Goal: Contribute content: Contribute content

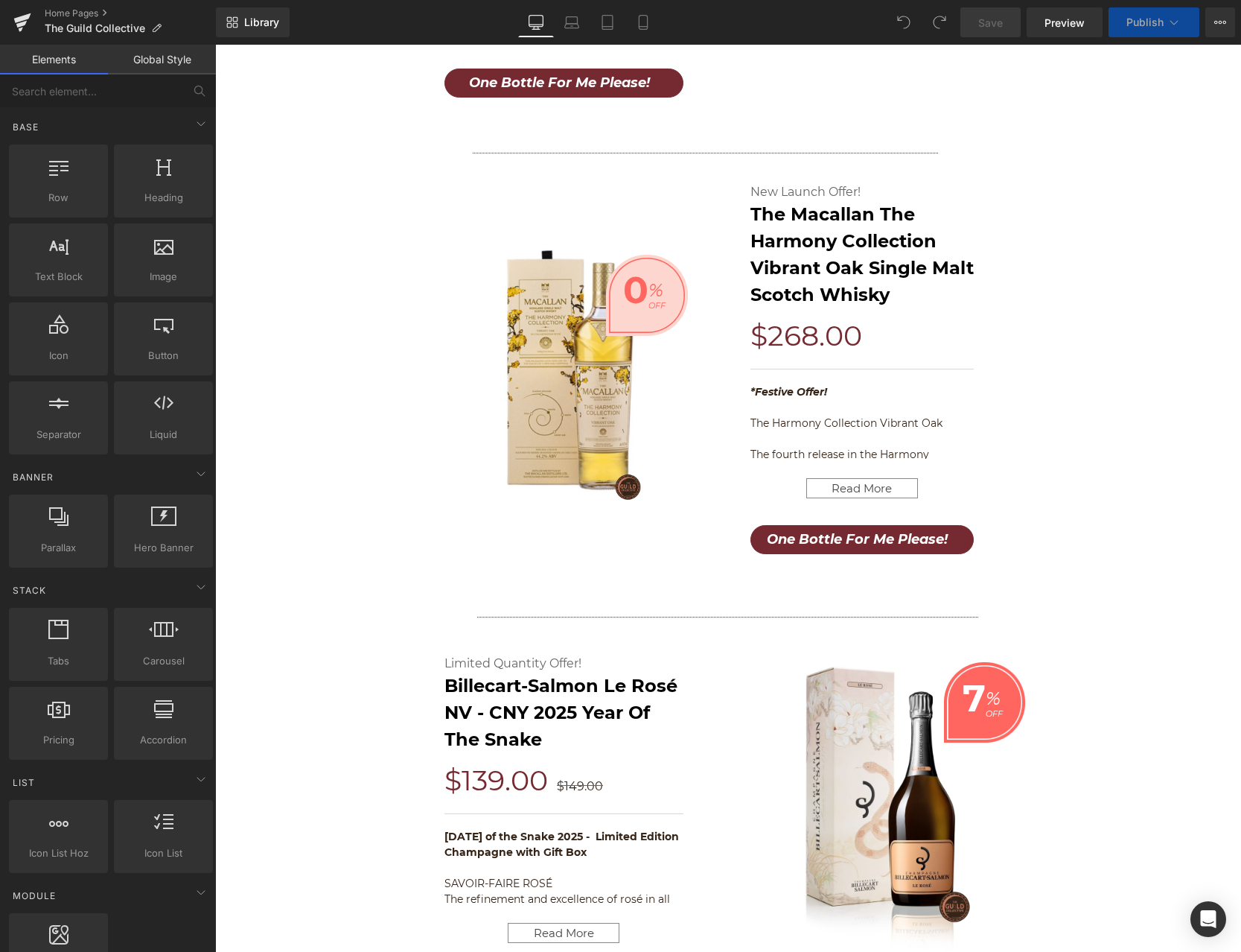
scroll to position [1823, 0]
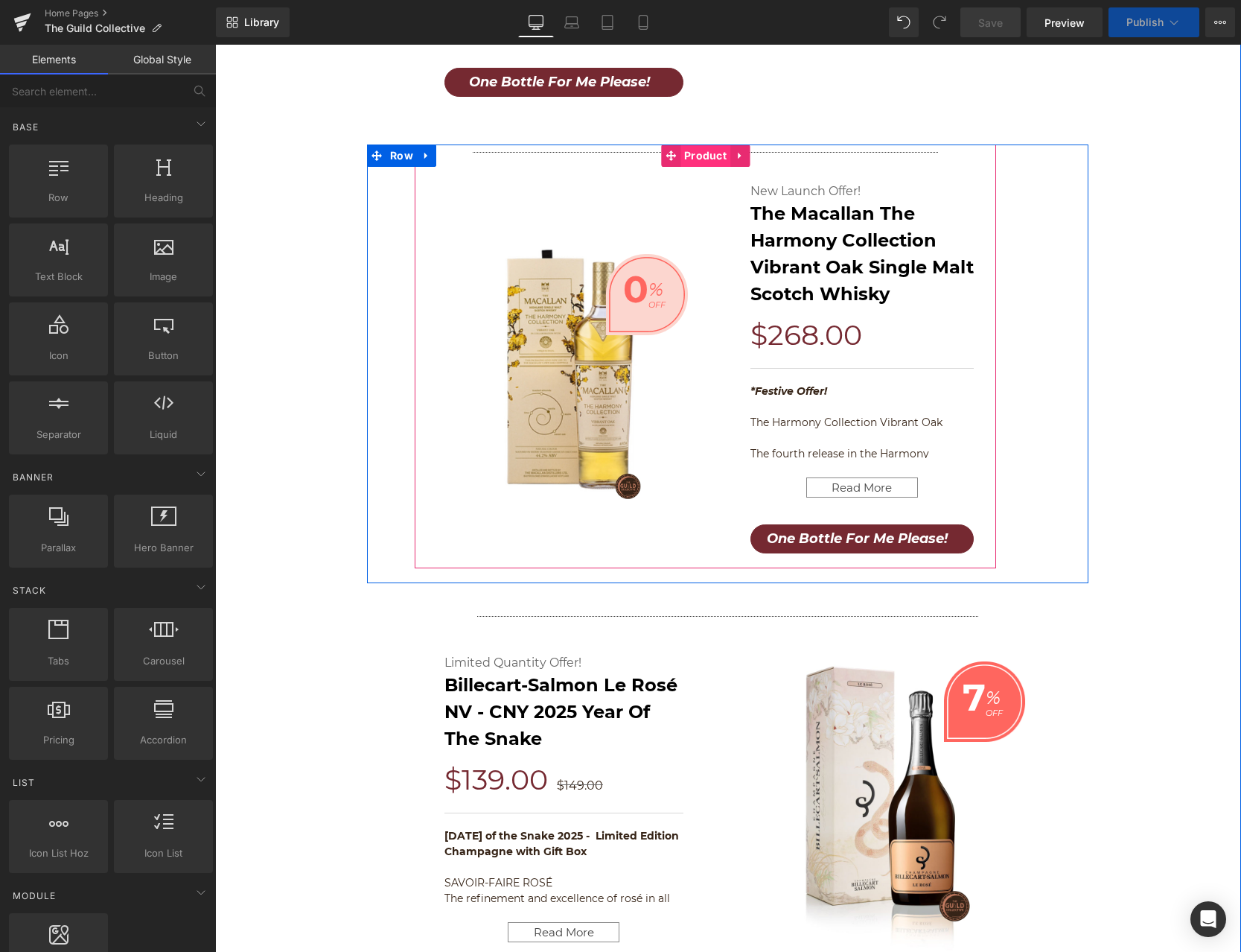
click at [705, 150] on span "Product" at bounding box center [704, 156] width 49 height 22
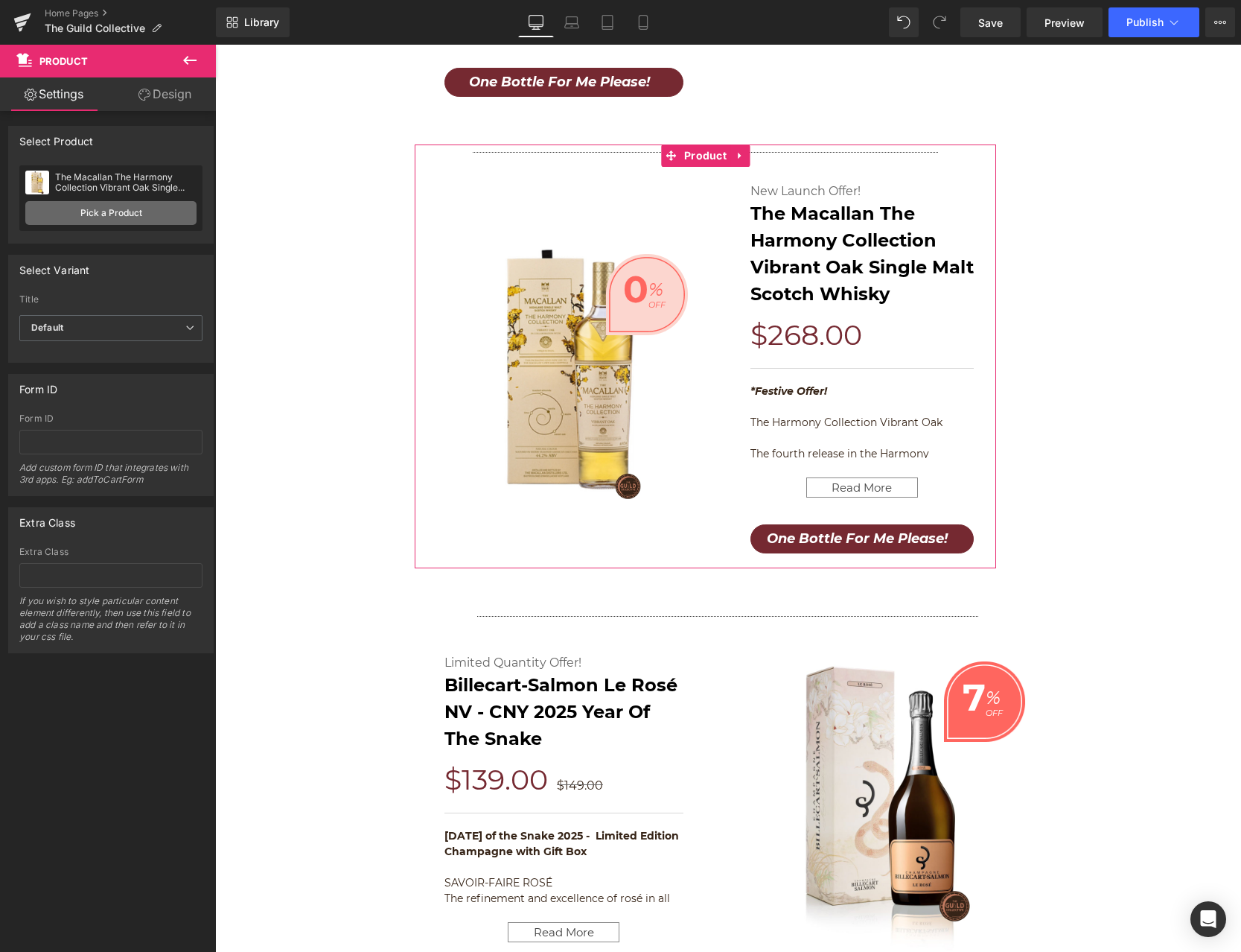
click at [114, 215] on link "Pick a Product" at bounding box center [111, 213] width 172 height 24
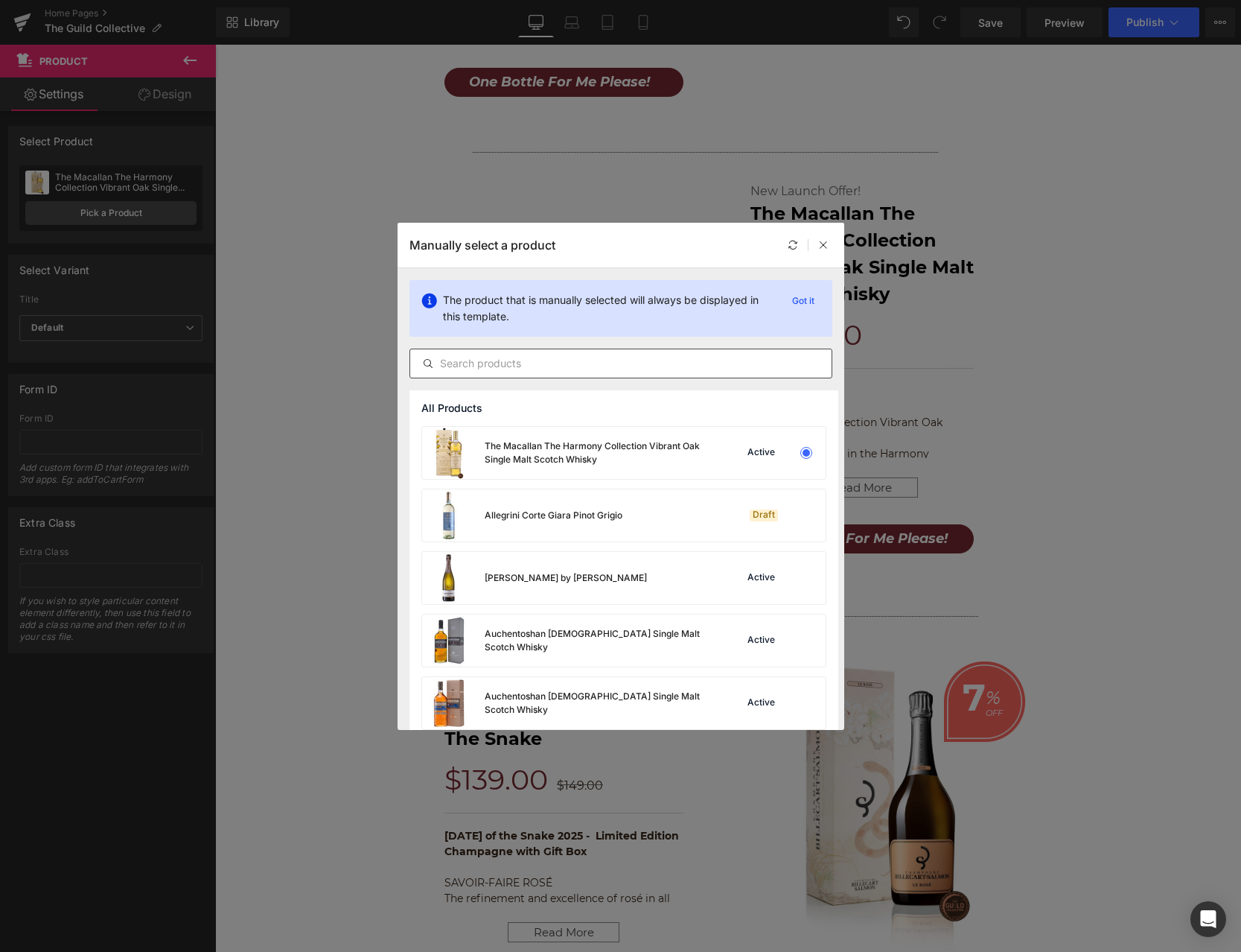
click at [536, 351] on div at bounding box center [620, 363] width 423 height 30
click at [527, 361] on input "text" at bounding box center [621, 363] width 422 height 18
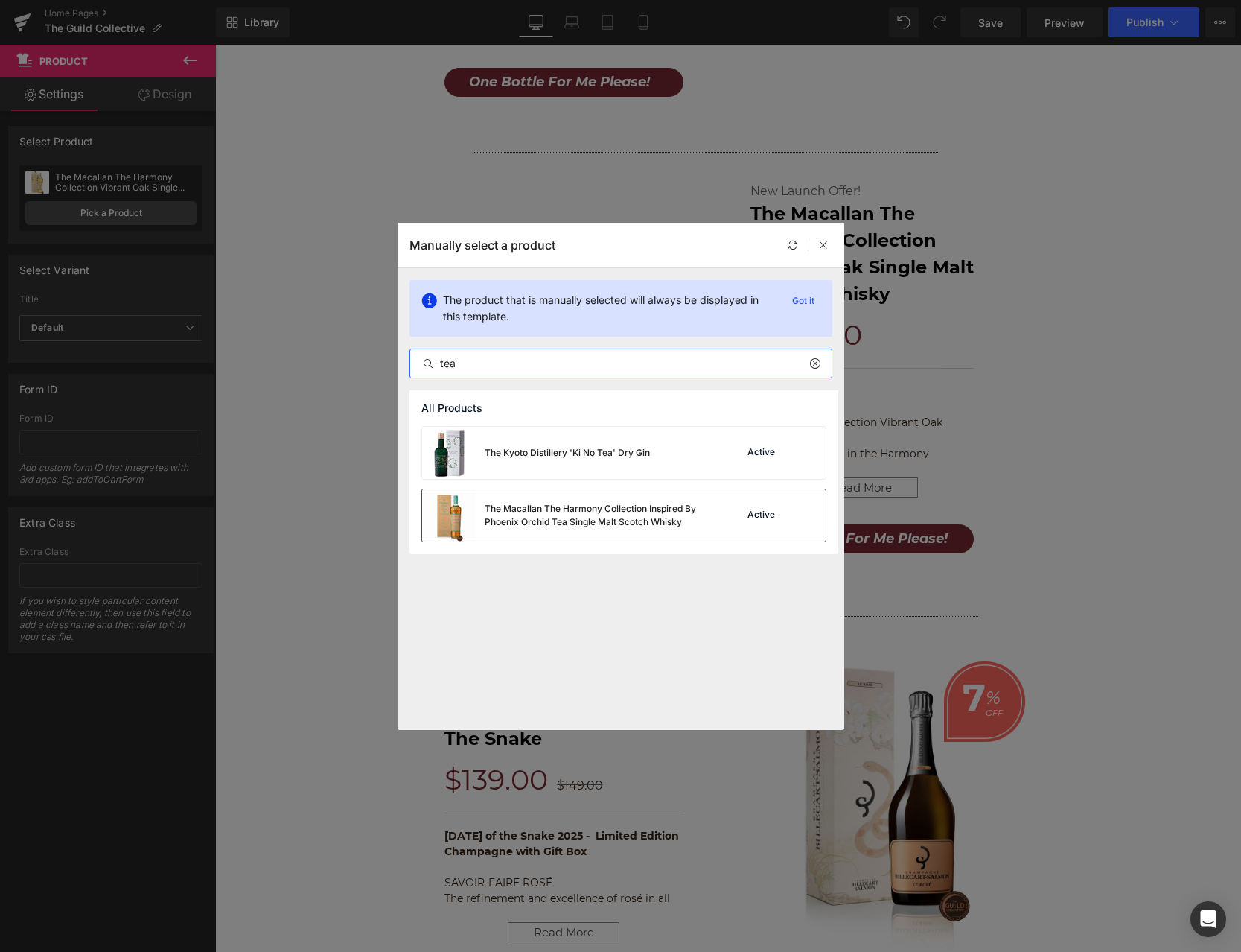
type input "tea"
click at [620, 503] on div "The Macallan The Harmony Collection Inspired By Phoenix Orchid Tea Single Malt …" at bounding box center [595, 515] width 223 height 27
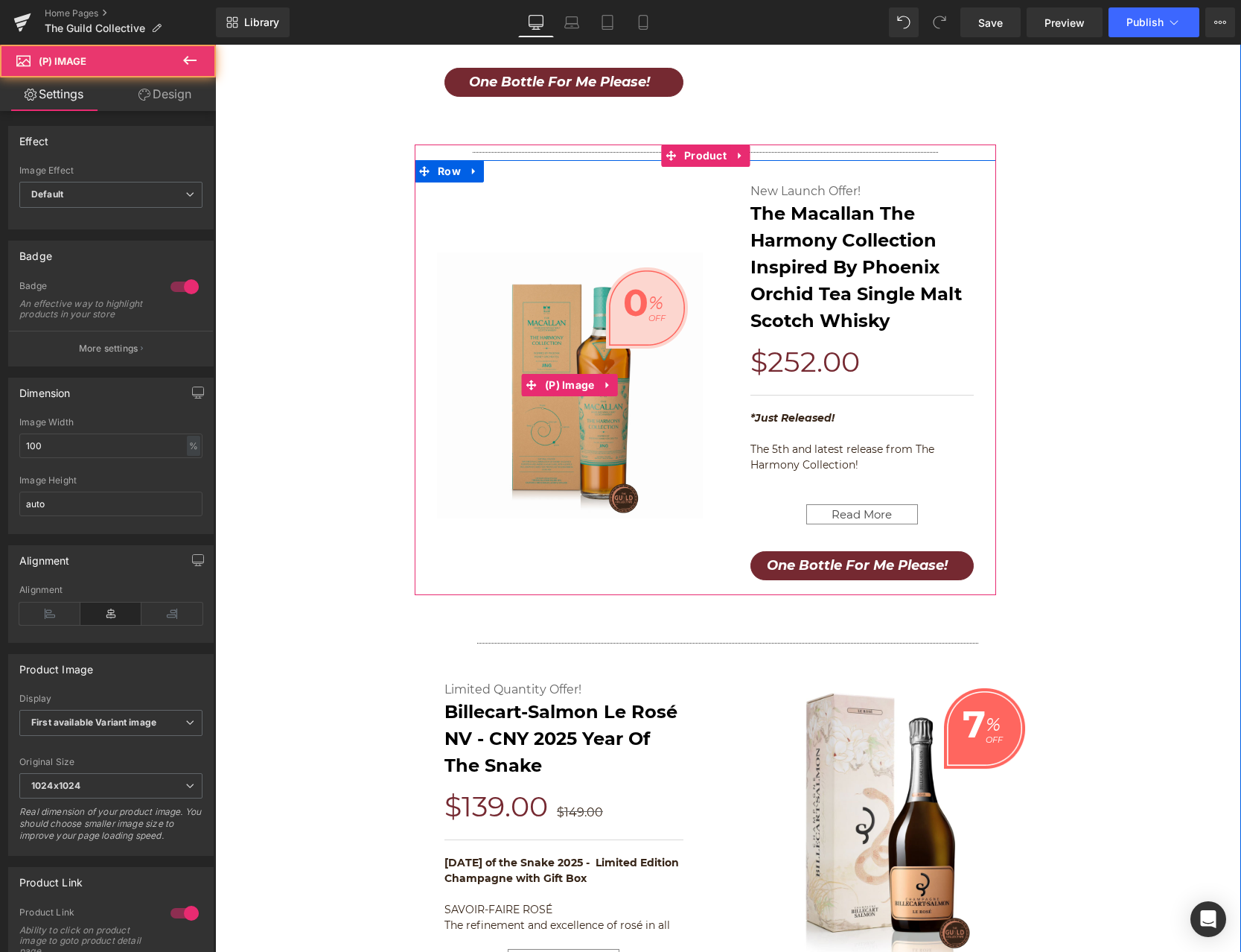
click at [641, 304] on span "0" at bounding box center [635, 303] width 25 height 45
click at [652, 303] on span "%" at bounding box center [656, 303] width 15 height 45
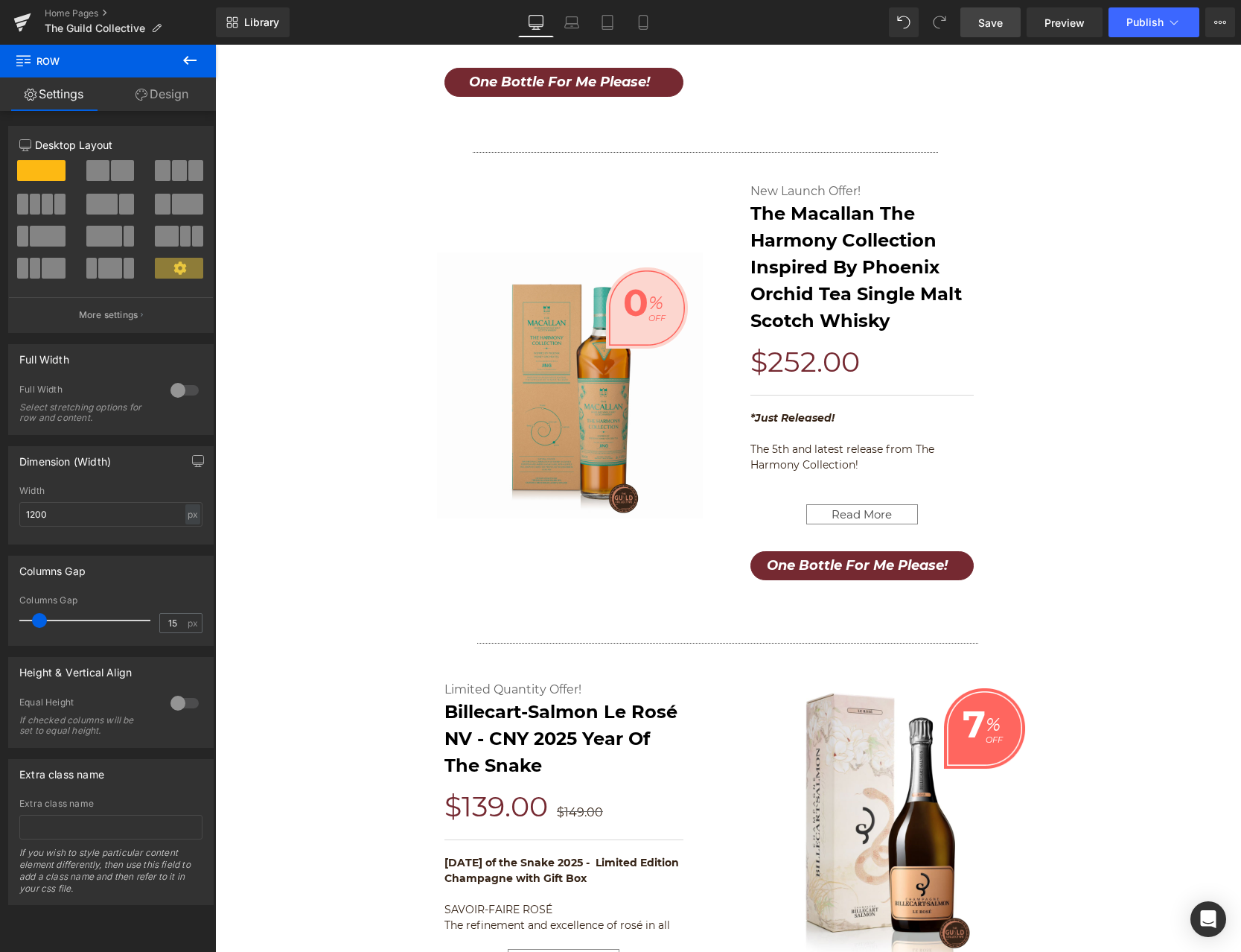
click at [989, 24] on span "Save" at bounding box center [990, 22] width 24 height 16
click at [1136, 29] on button "Publish" at bounding box center [1153, 22] width 91 height 30
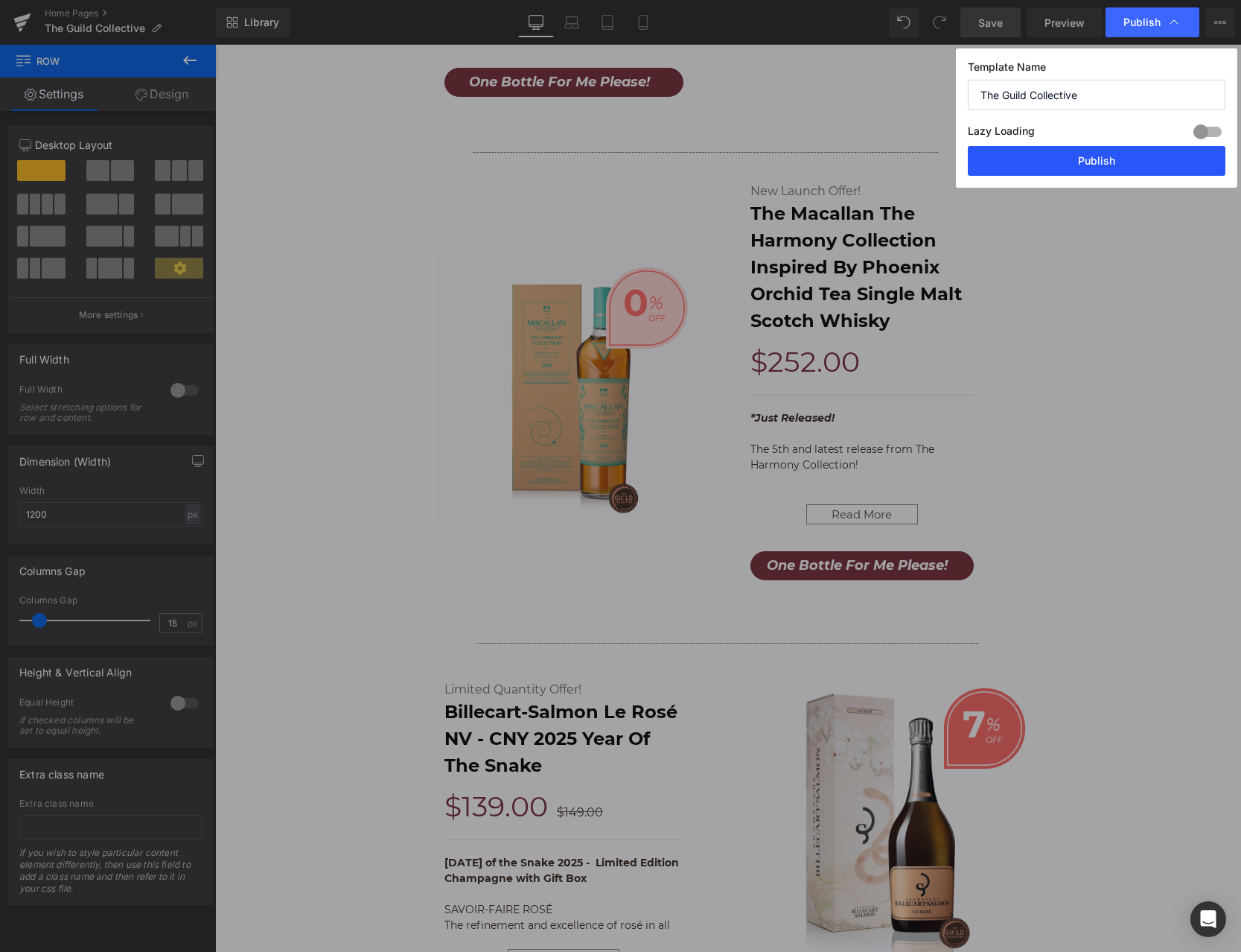
click at [1109, 168] on button "Publish" at bounding box center [1096, 161] width 258 height 30
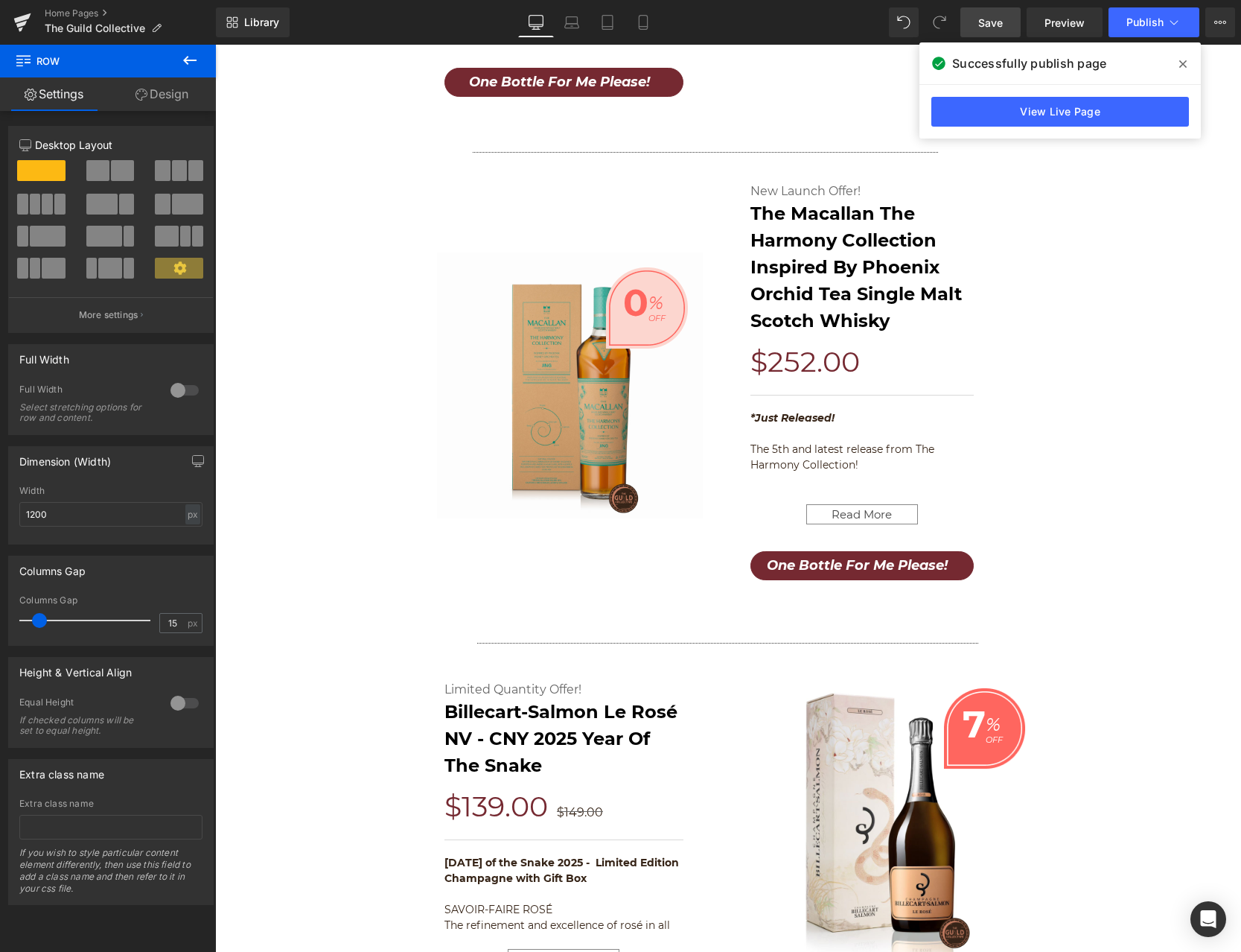
click at [1181, 60] on icon at bounding box center [1183, 63] width 7 height 12
